Goal: Communication & Community: Participate in discussion

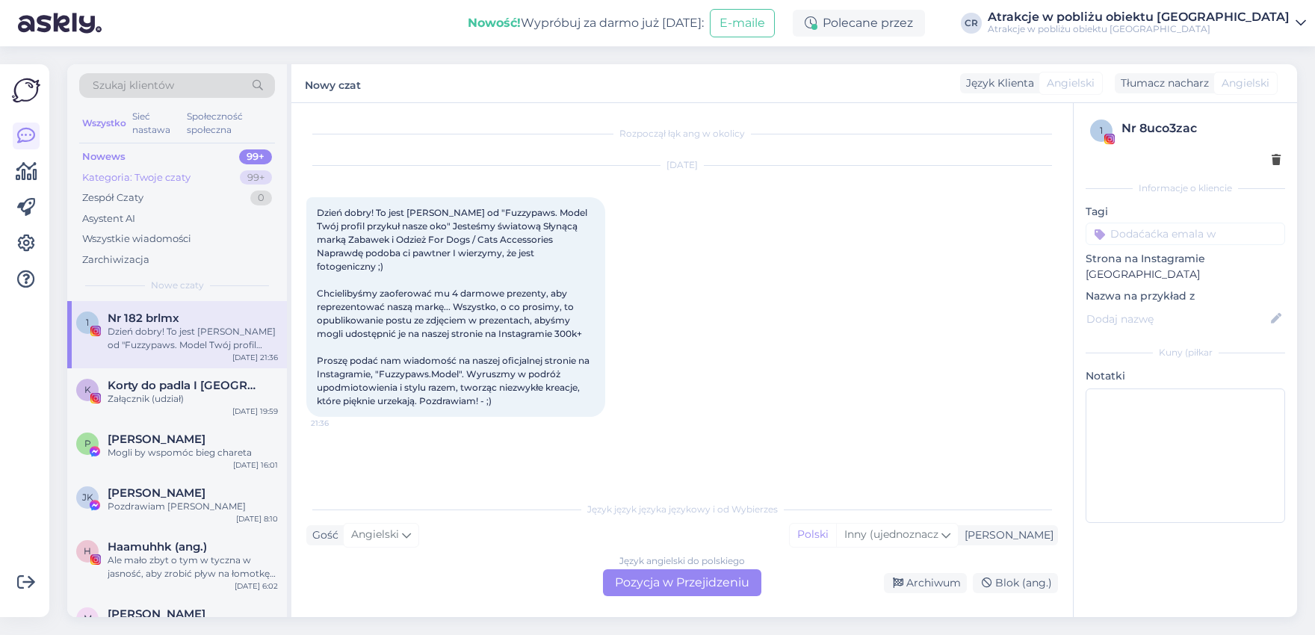
click at [164, 177] on div "Kategoria: Twoje czaty" at bounding box center [136, 177] width 108 height 15
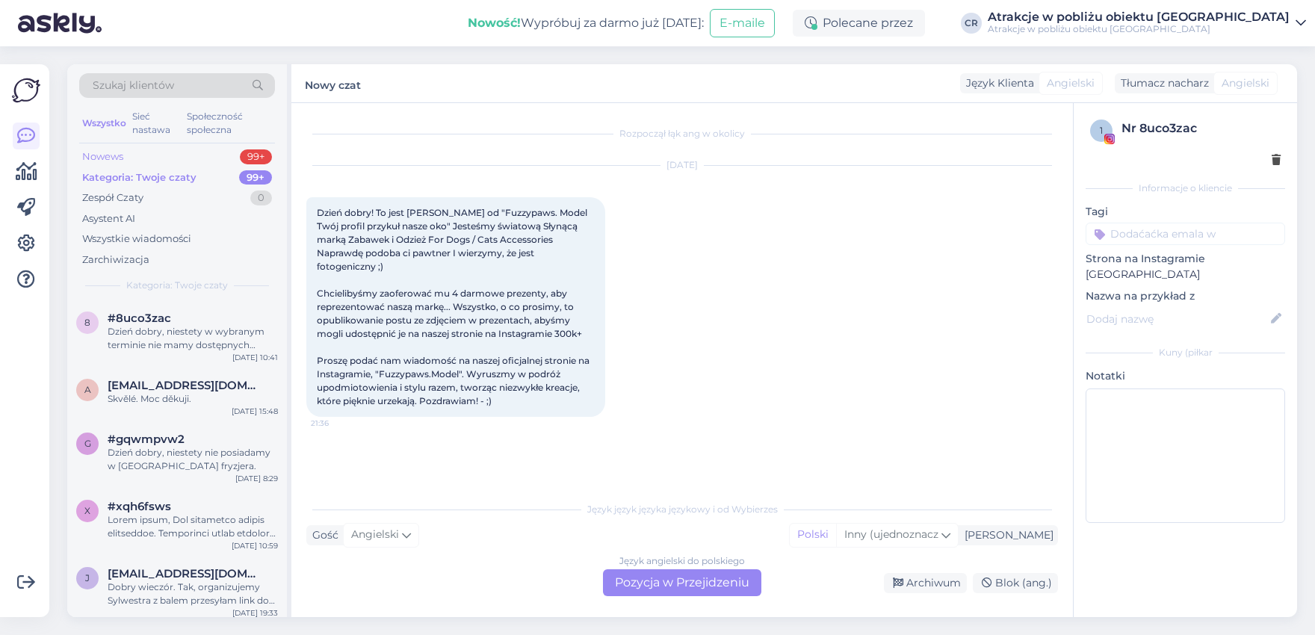
click at [100, 152] on div "Nowews" at bounding box center [102, 156] width 41 height 15
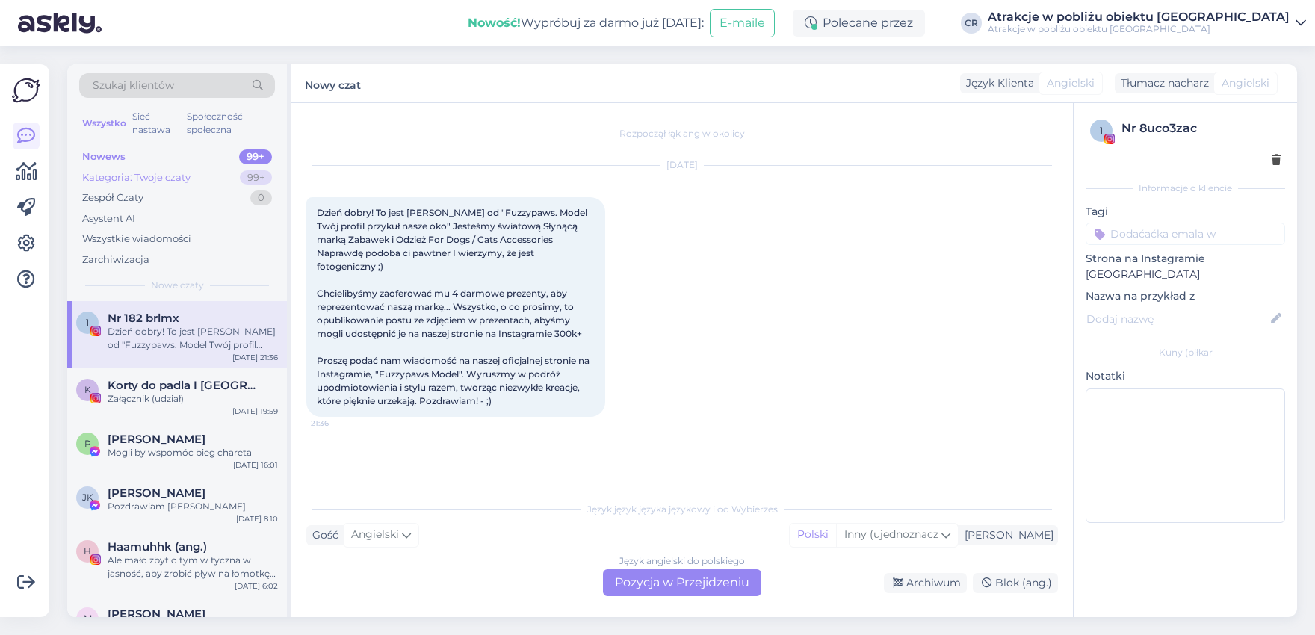
click at [120, 175] on div "Kategoria: Twoje czaty" at bounding box center [136, 177] width 108 height 15
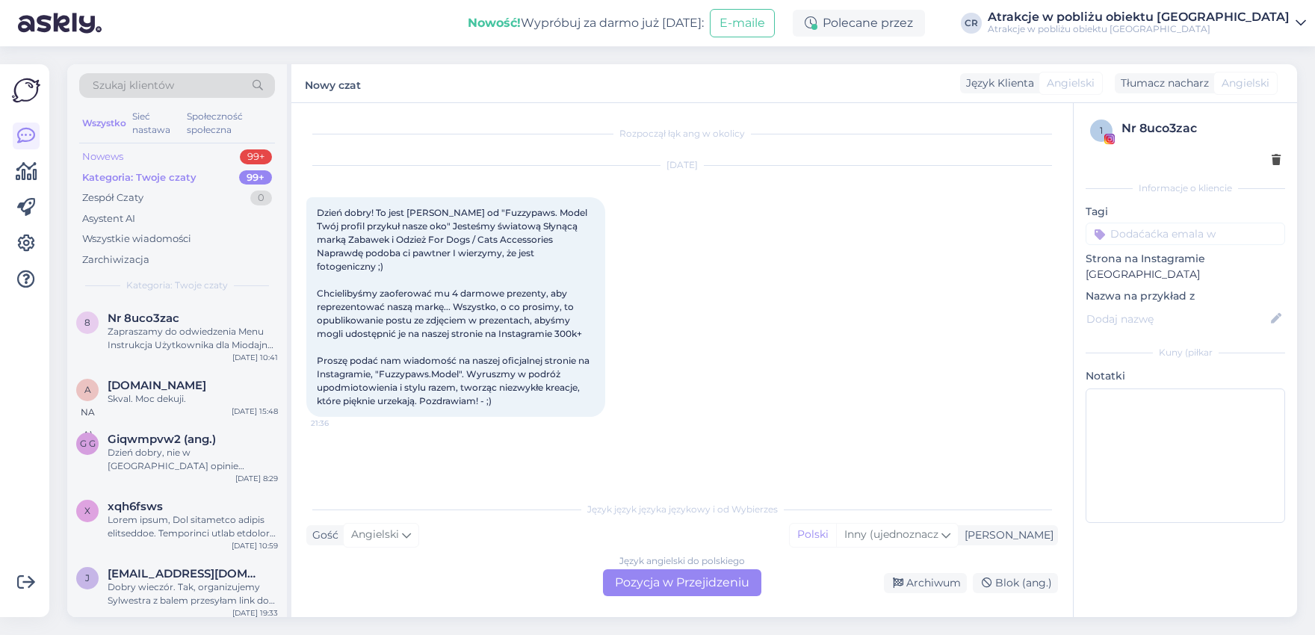
click at [108, 150] on div "Nowews" at bounding box center [102, 156] width 41 height 15
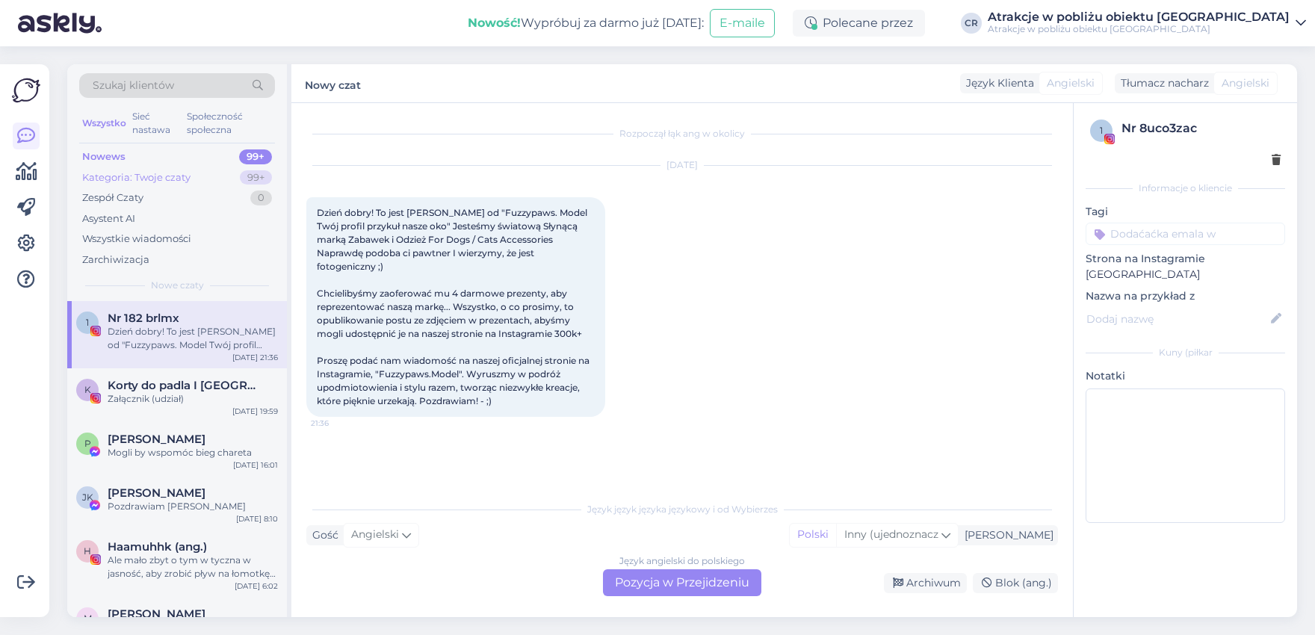
click at [93, 179] on div "Kategoria: Twoje czaty" at bounding box center [136, 177] width 108 height 15
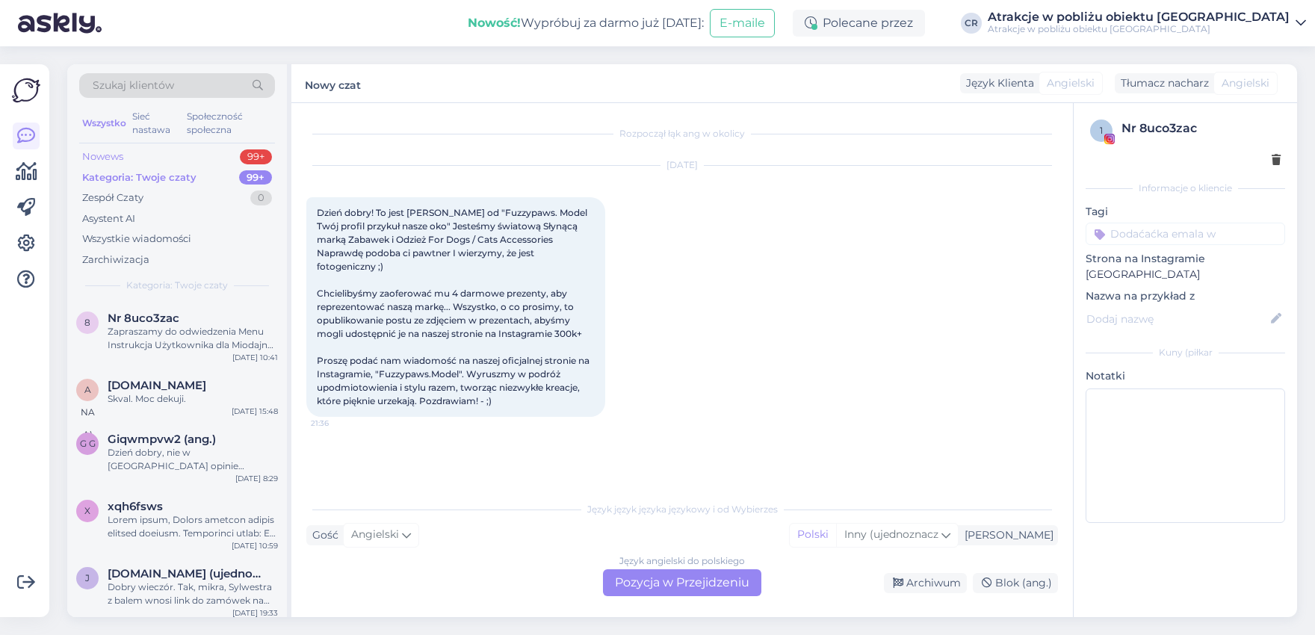
click at [121, 160] on div "Nowews" at bounding box center [102, 156] width 41 height 15
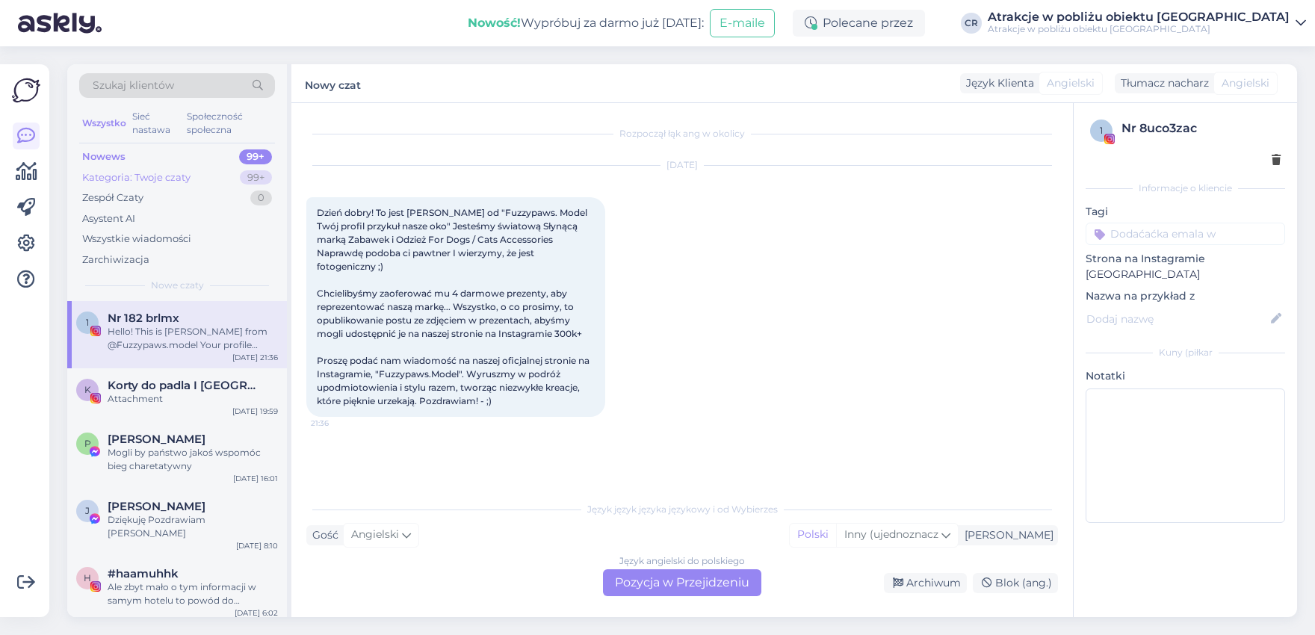
click at [123, 173] on div "Kategoria: Twoje czaty" at bounding box center [136, 177] width 108 height 15
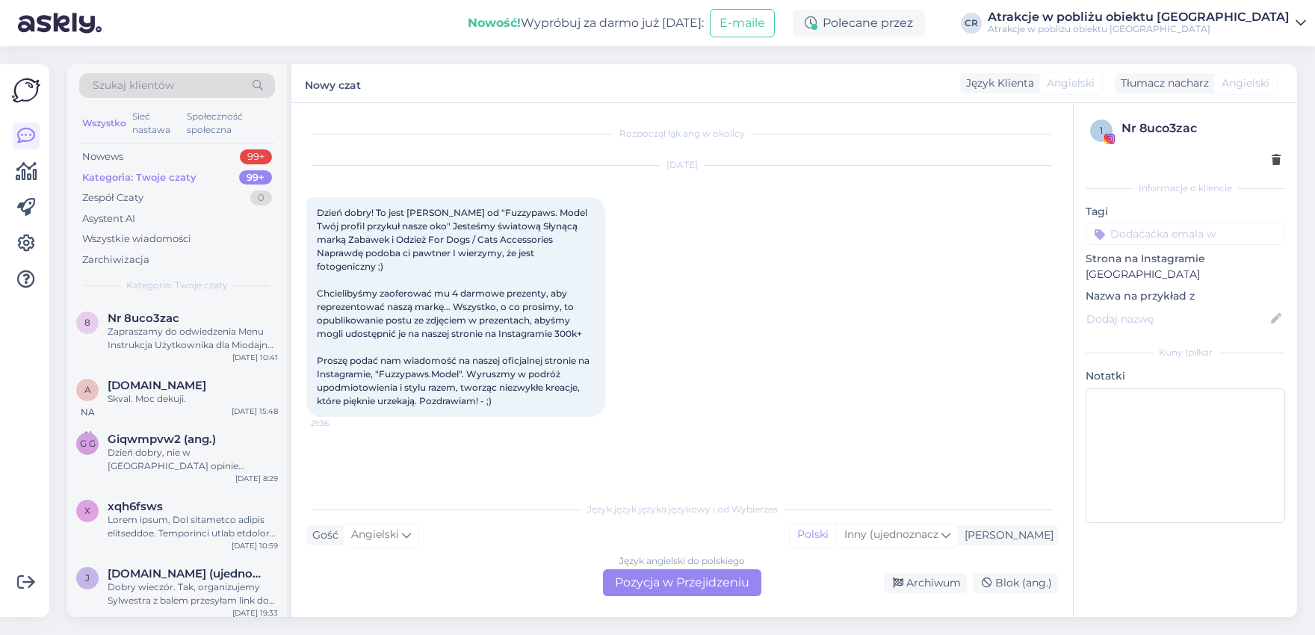
click at [176, 179] on div "Kategoria: Twoje czaty" at bounding box center [139, 177] width 114 height 15
click at [114, 156] on div "Nowews" at bounding box center [102, 156] width 41 height 15
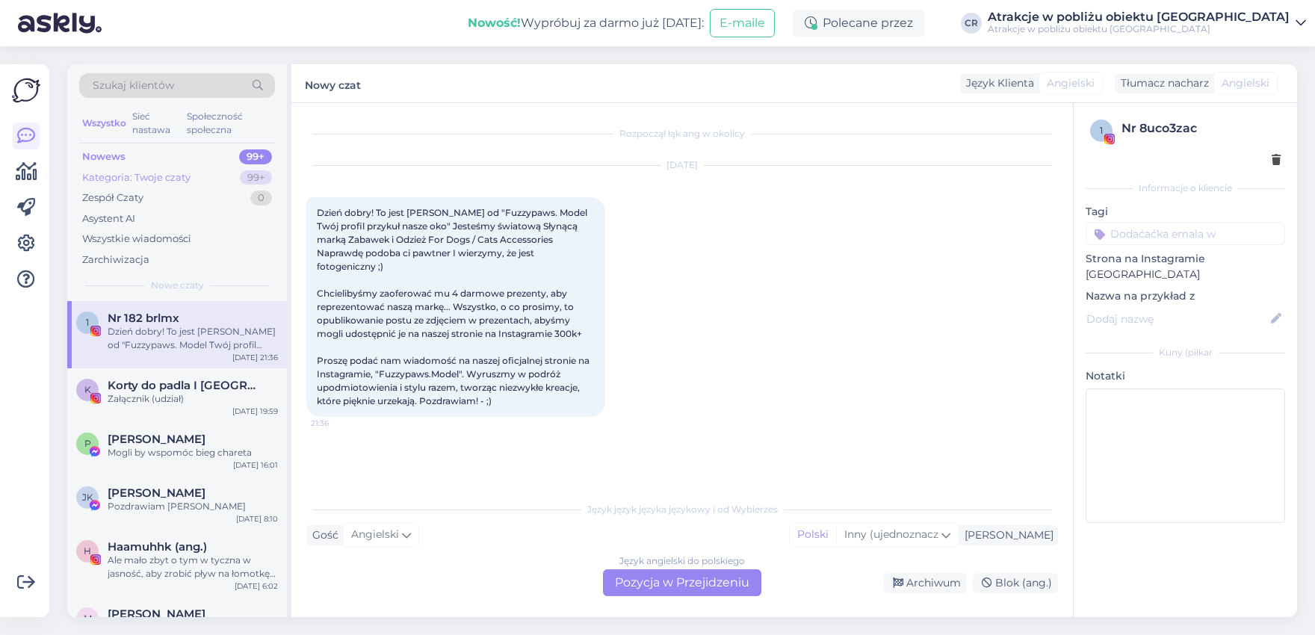
click at [127, 173] on div "Kategoria: Twoje czaty" at bounding box center [136, 177] width 108 height 15
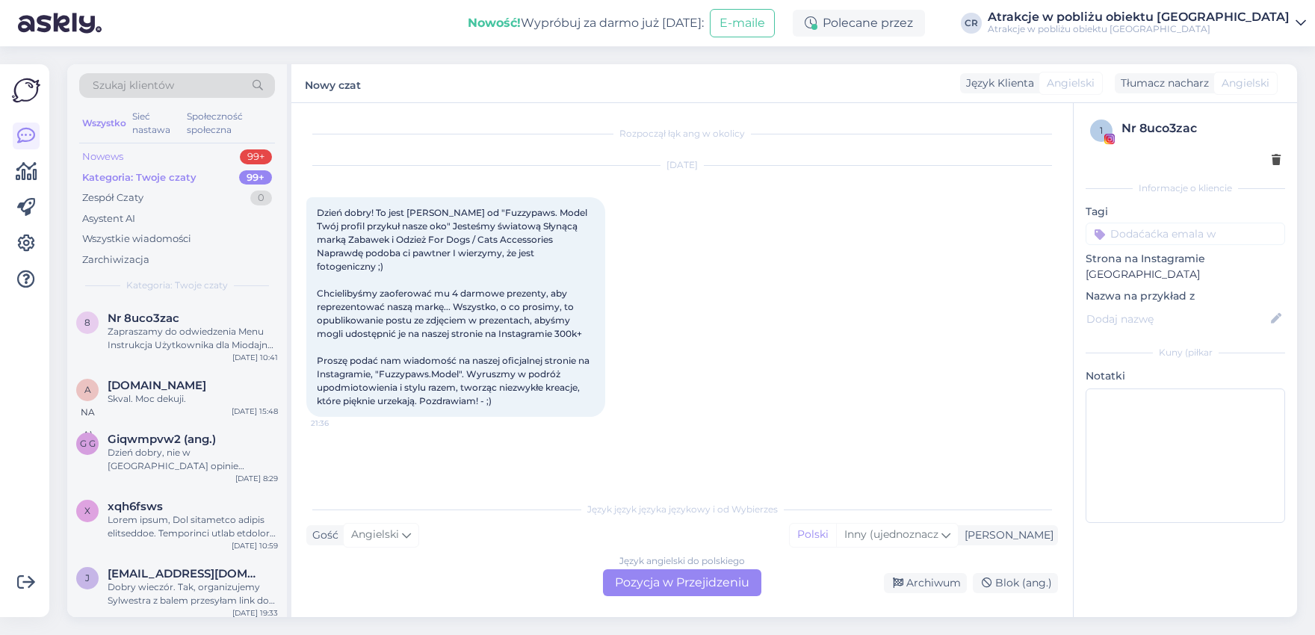
click at [120, 161] on div "Nowews" at bounding box center [102, 156] width 41 height 15
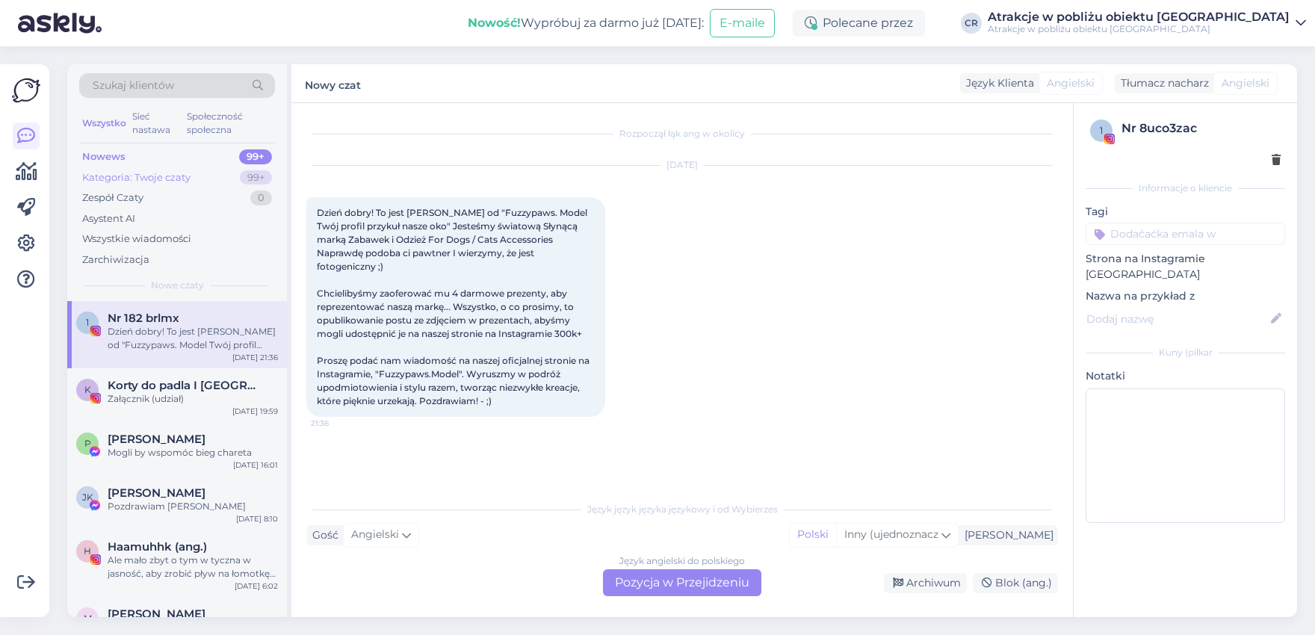
click at [140, 170] on div "Kategoria: Twoje czaty" at bounding box center [136, 177] width 108 height 15
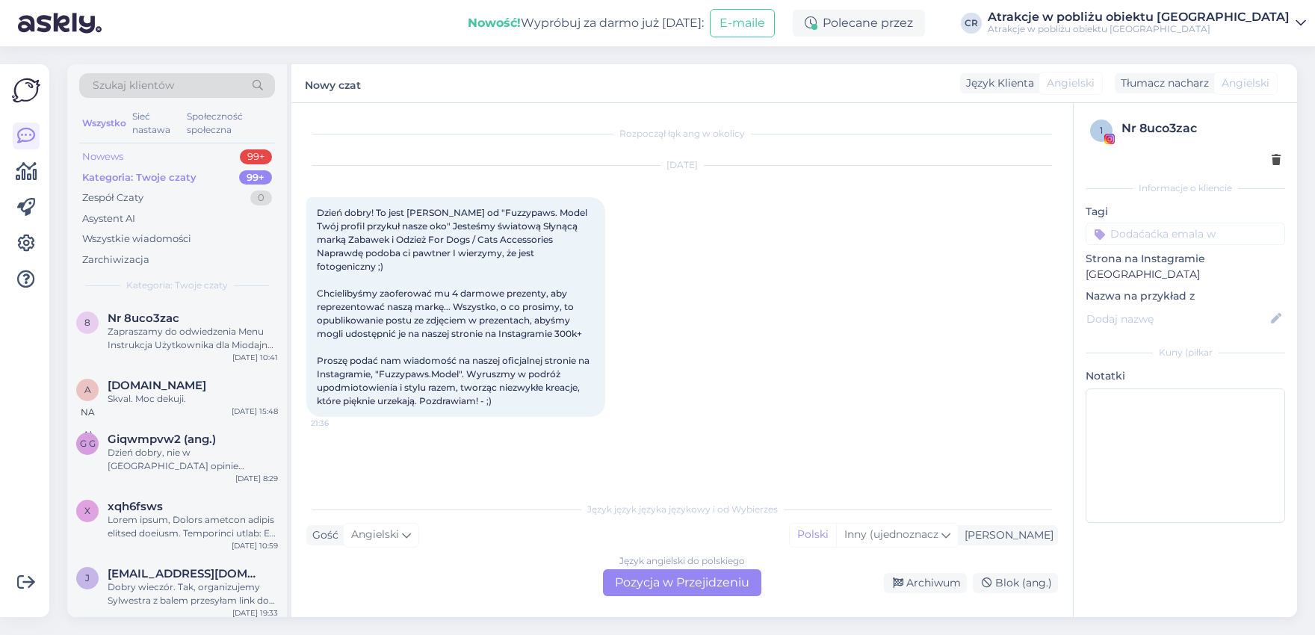
click at [114, 153] on div "Nowews" at bounding box center [102, 156] width 41 height 15
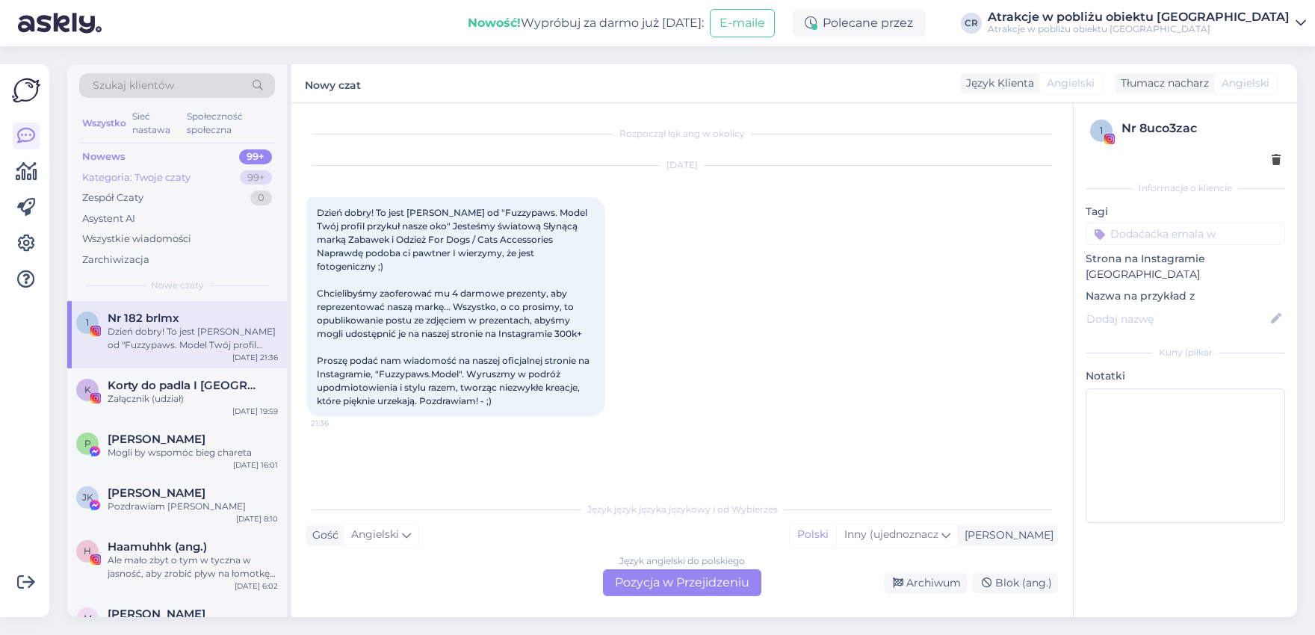
click at [134, 182] on div "Kategoria: Twoje czaty" at bounding box center [136, 177] width 108 height 15
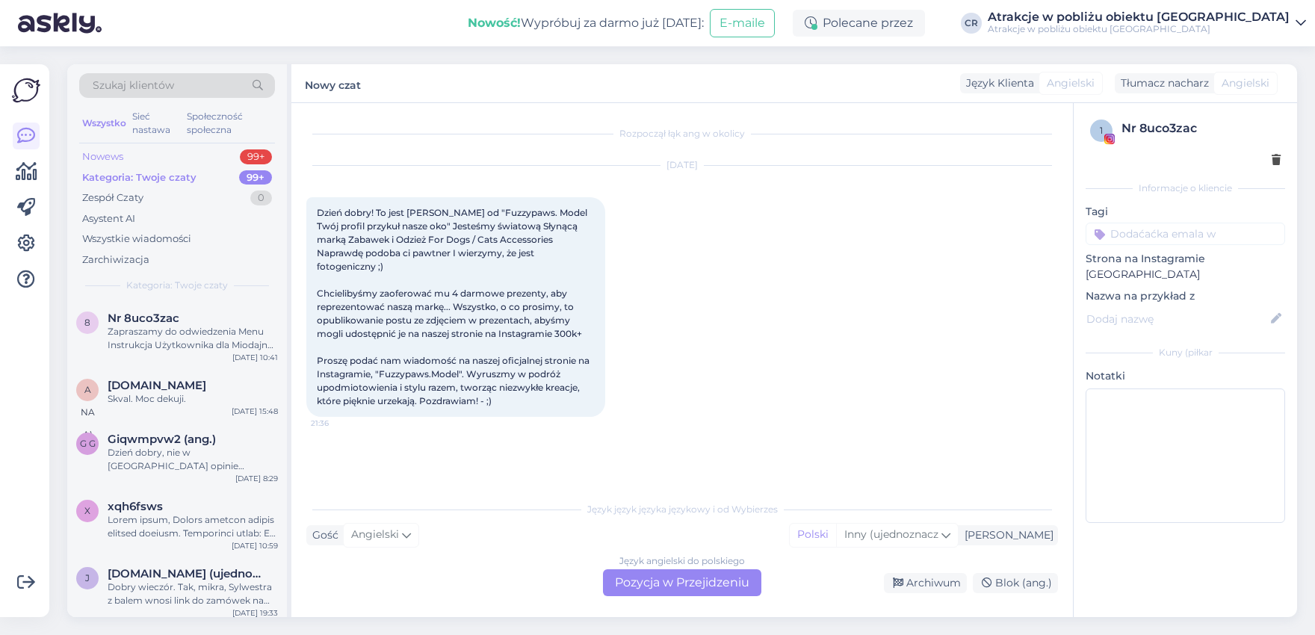
click at [109, 158] on div "Nowews" at bounding box center [102, 156] width 41 height 15
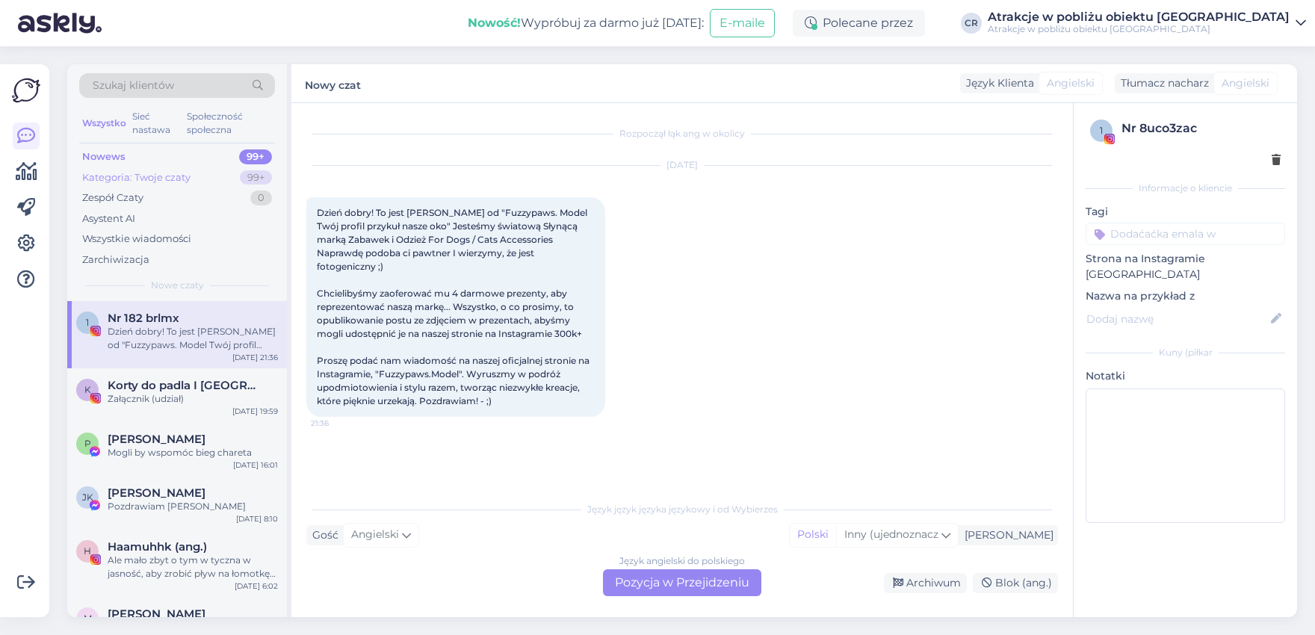
click at [105, 170] on div "Kategoria: Twoje czaty" at bounding box center [136, 177] width 108 height 15
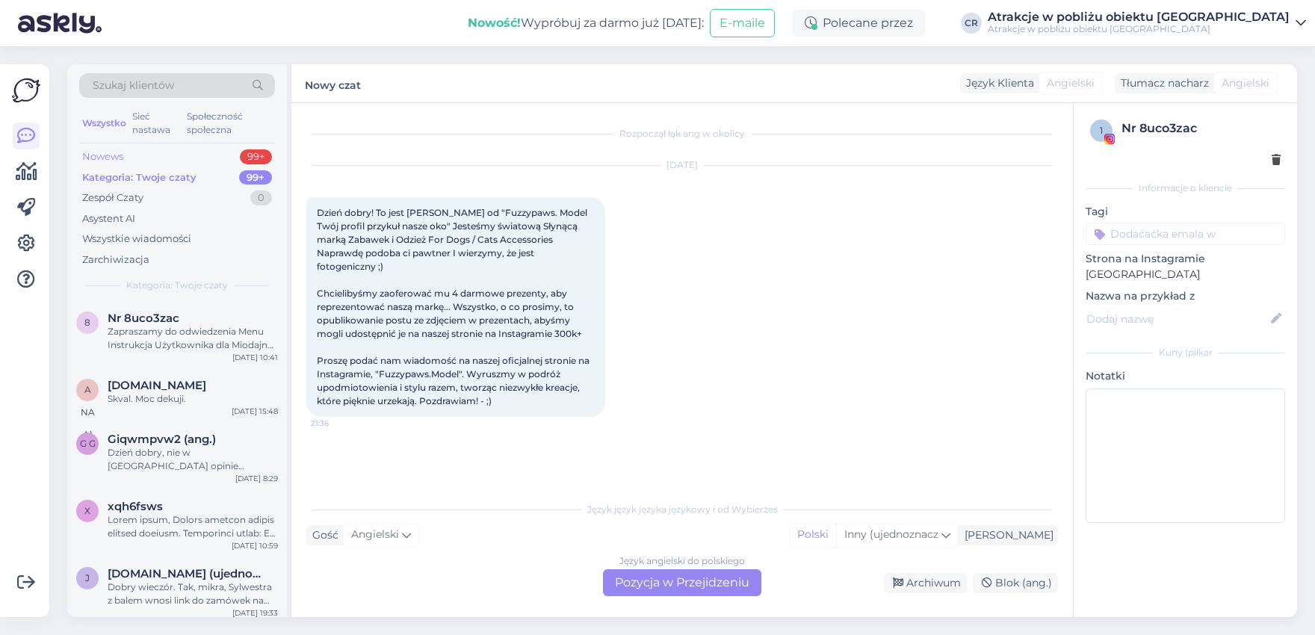
click at [103, 158] on div "Nowews" at bounding box center [102, 156] width 41 height 15
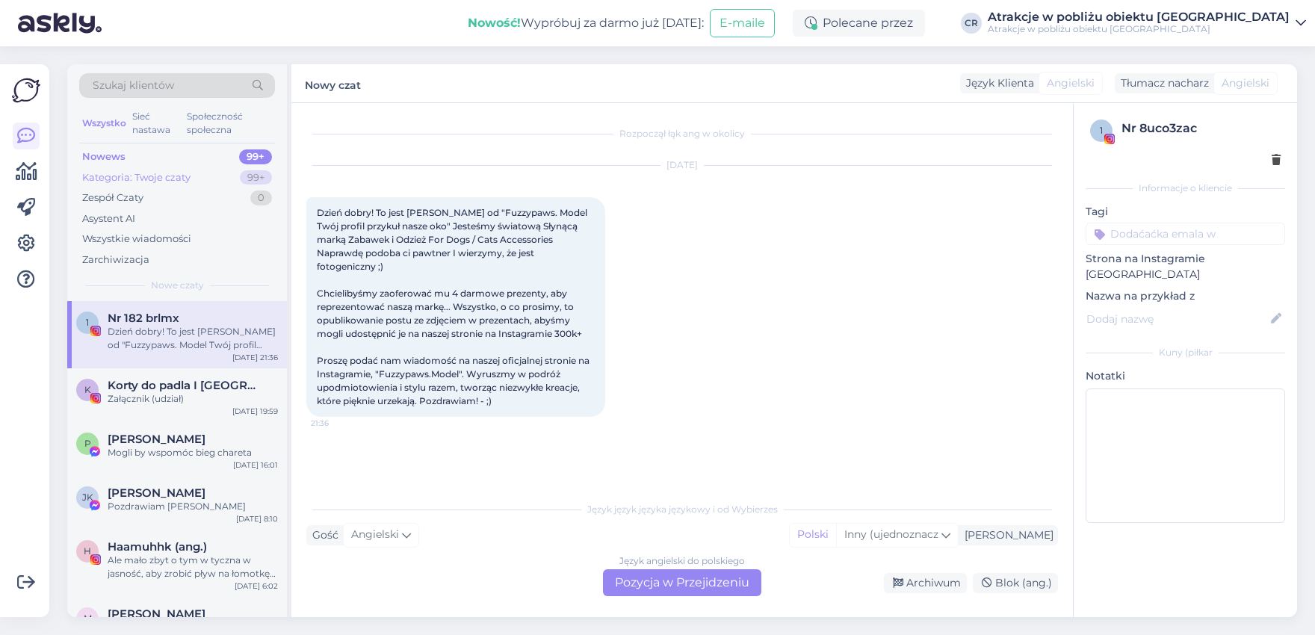
click at [111, 179] on div "Kategoria: Twoje czaty" at bounding box center [136, 177] width 108 height 15
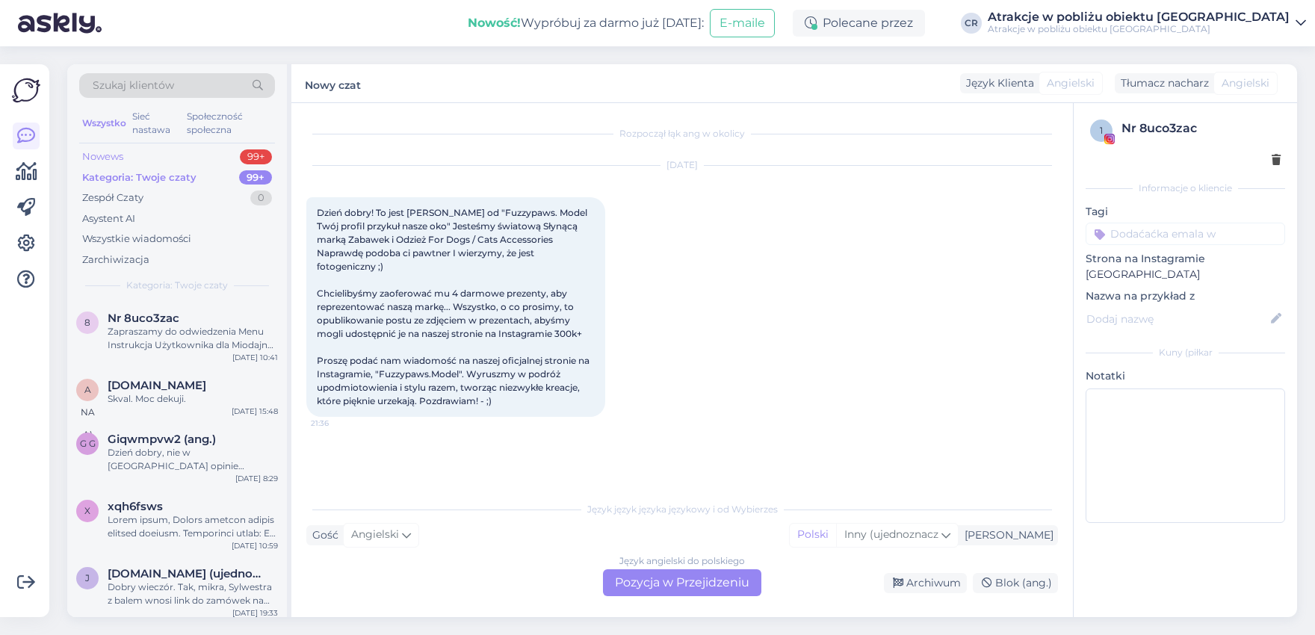
click at [104, 158] on div "Nowews" at bounding box center [102, 156] width 41 height 15
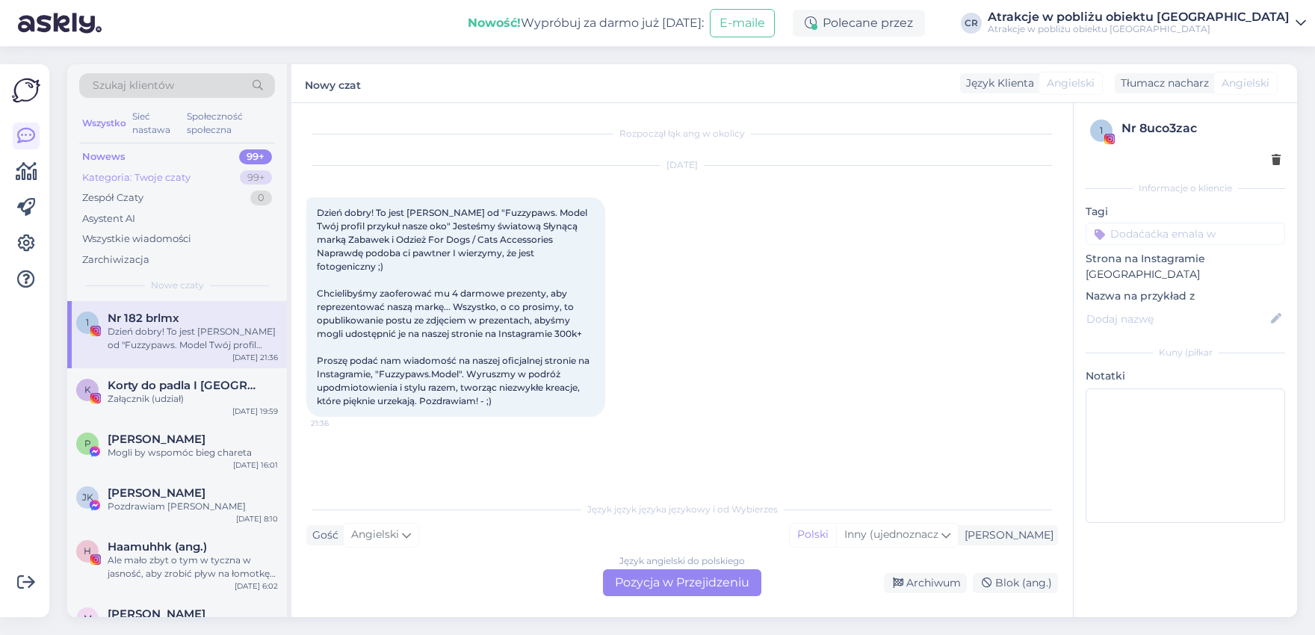
click at [114, 181] on div "Kategoria: Twoje czaty" at bounding box center [136, 177] width 108 height 15
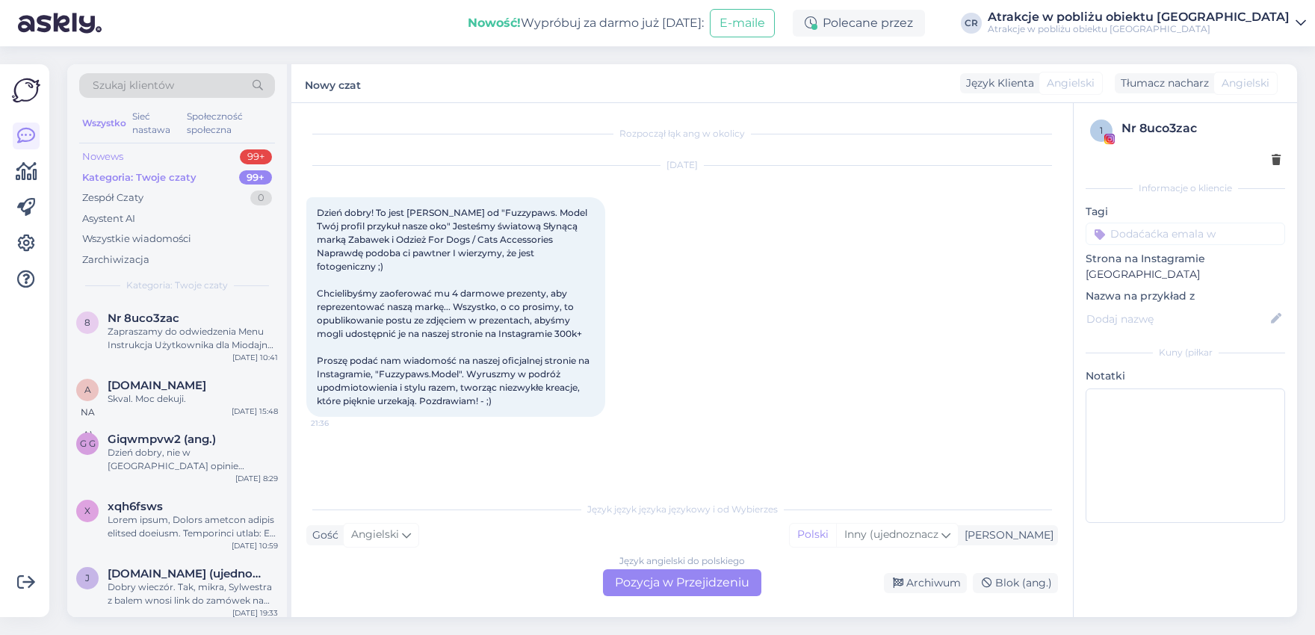
click at [107, 149] on div "Nowews" at bounding box center [102, 156] width 41 height 15
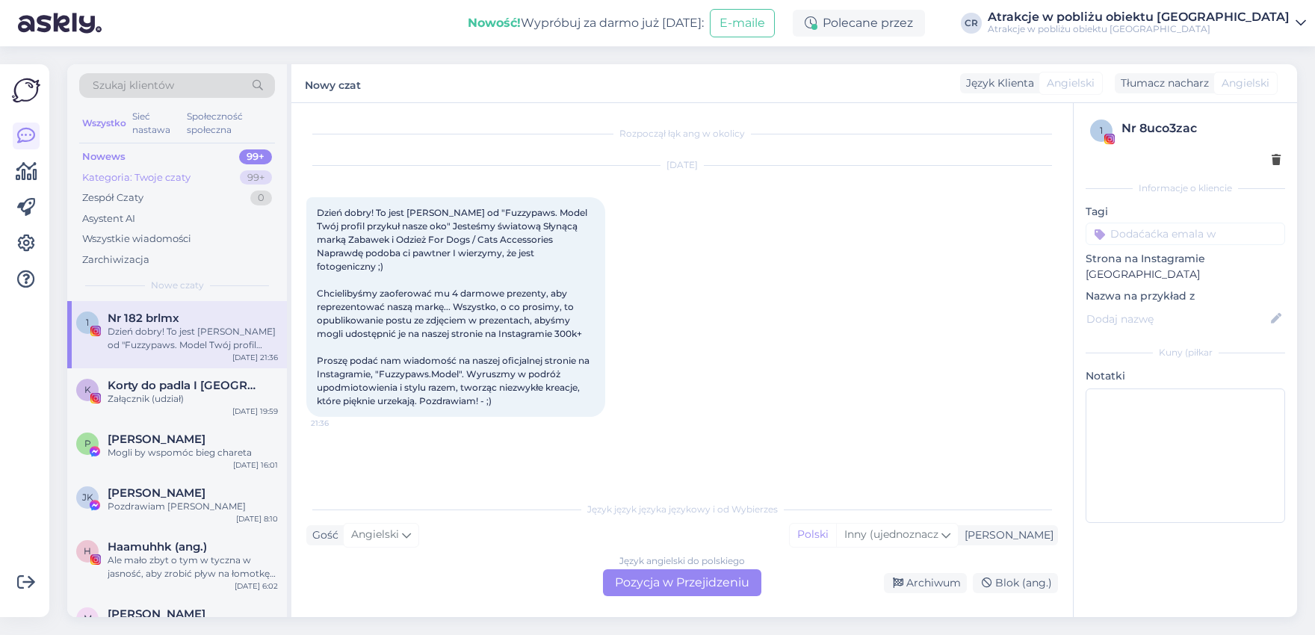
click at [129, 170] on div "Kategoria: Twoje czaty" at bounding box center [136, 177] width 108 height 15
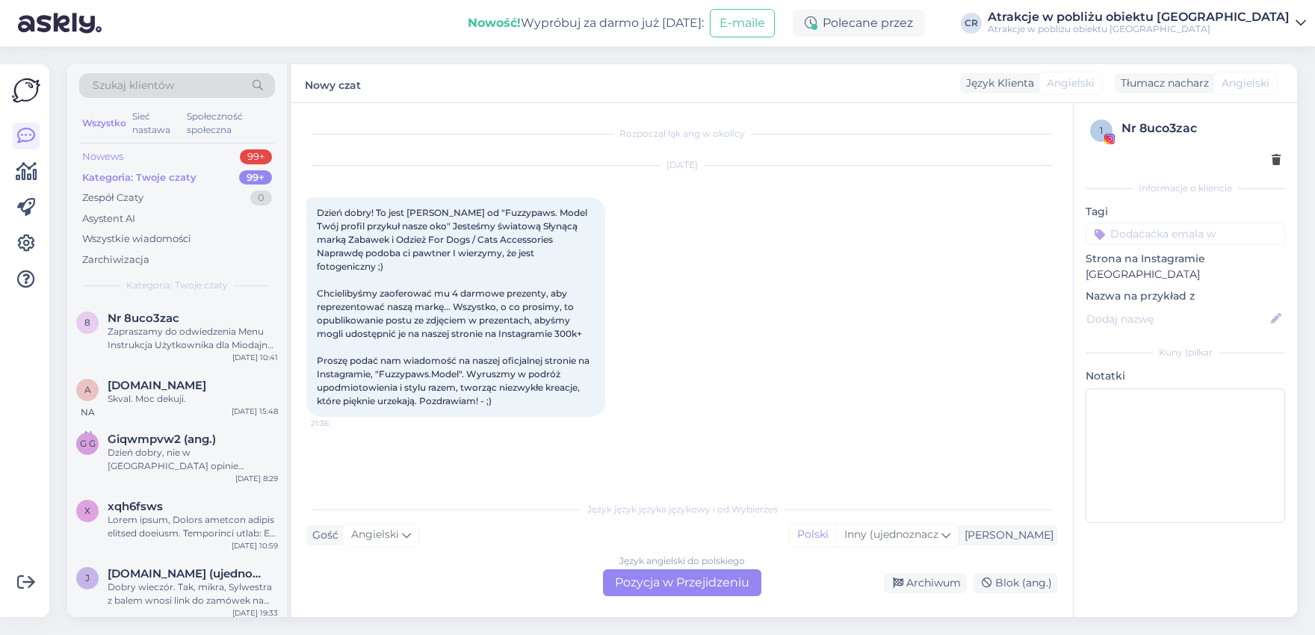
click at [120, 157] on div "Nowews" at bounding box center [102, 156] width 41 height 15
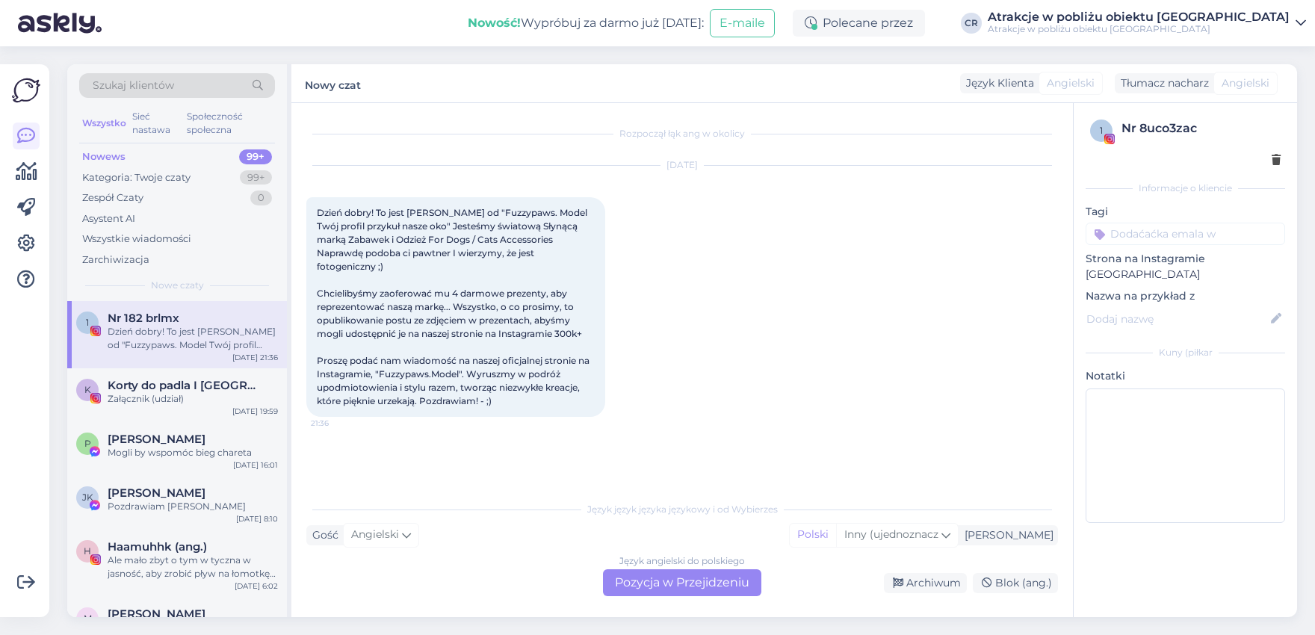
click at [113, 157] on div "Nowews" at bounding box center [103, 156] width 43 height 15
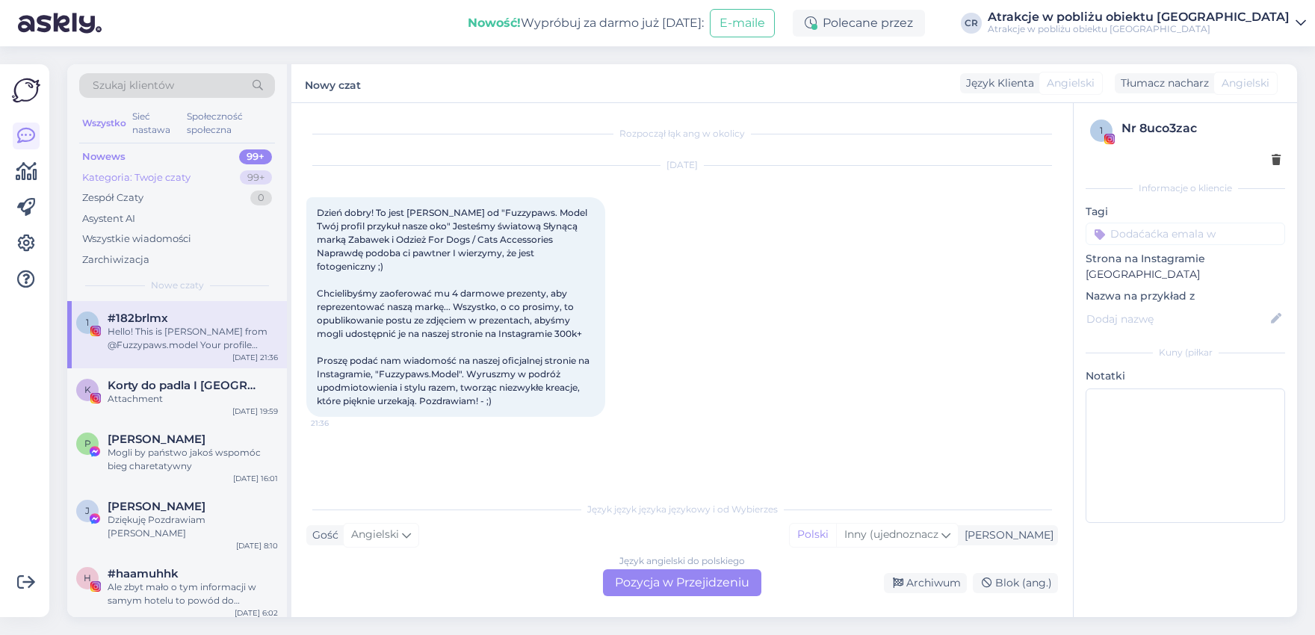
click at [112, 179] on div "Kategoria: Twoje czaty" at bounding box center [136, 177] width 108 height 15
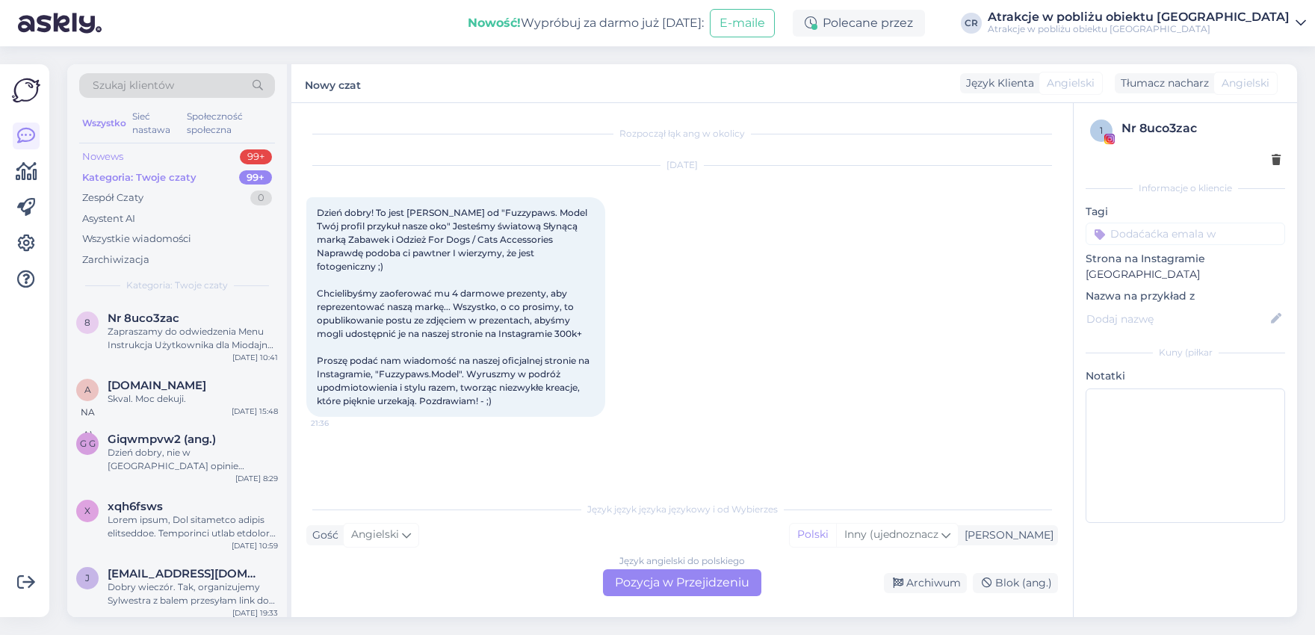
click at [106, 158] on div "Nowews" at bounding box center [102, 156] width 41 height 15
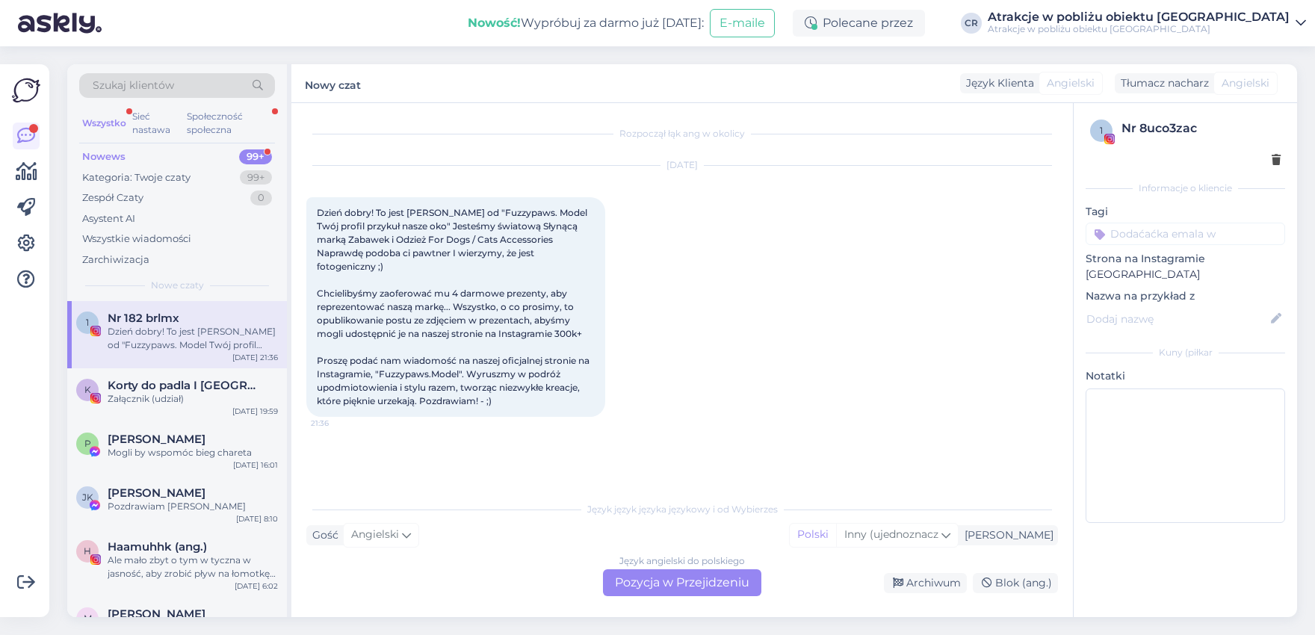
click at [123, 155] on div "Nowews" at bounding box center [103, 156] width 43 height 15
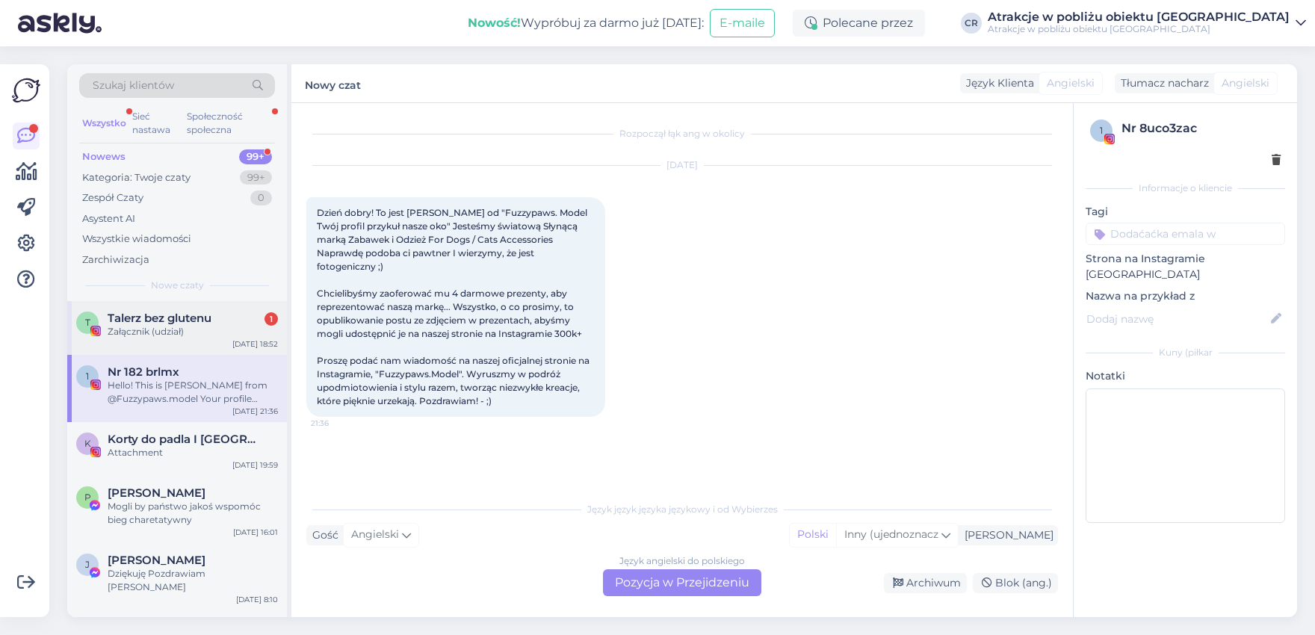
click at [179, 333] on div "Załącznik (udział)" at bounding box center [193, 331] width 170 height 13
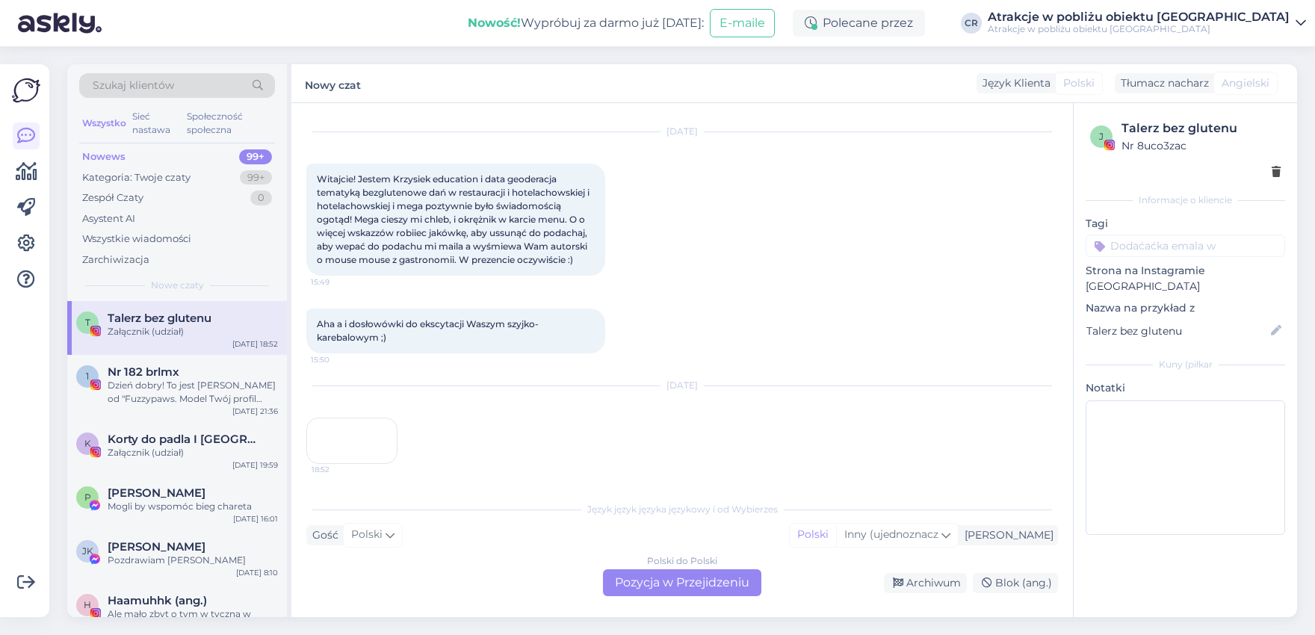
scroll to position [146, 0]
click at [139, 180] on div "Kategoria: Twoje czaty" at bounding box center [136, 177] width 108 height 15
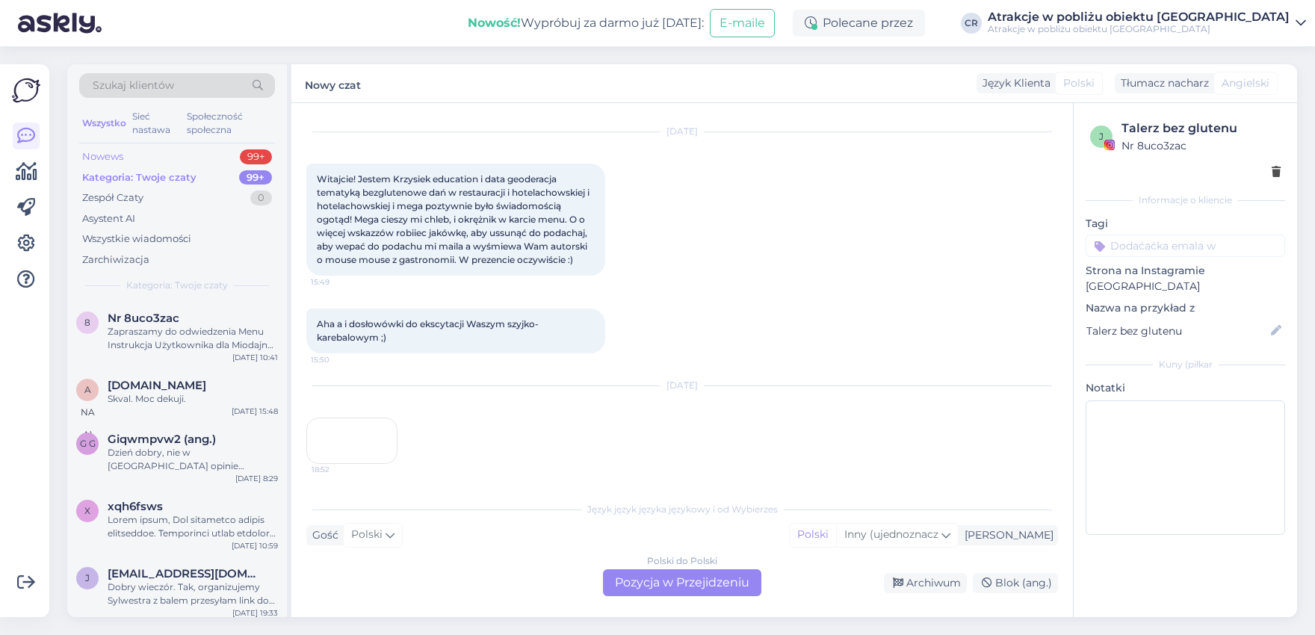
click at [113, 153] on div "Nowews" at bounding box center [102, 156] width 41 height 15
